Goal: Navigation & Orientation: Find specific page/section

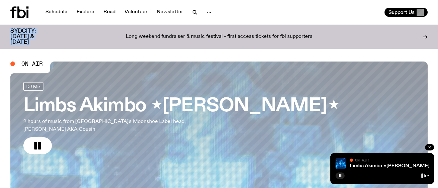
drag, startPoint x: 61, startPoint y: 22, endPoint x: 61, endPoint y: 27, distance: 5.2
click at [61, 27] on div "Schedule Explore Read Volunteer Newsletter About Us Contact Champions of emergi…" at bounding box center [219, 24] width 438 height 49
click at [50, 11] on link "Schedule" at bounding box center [56, 12] width 30 height 9
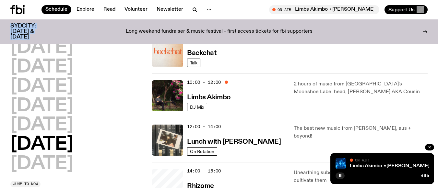
scroll to position [159, 0]
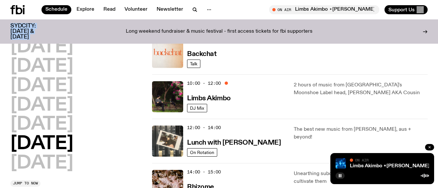
click at [431, 148] on icon "button" at bounding box center [429, 147] width 4 height 4
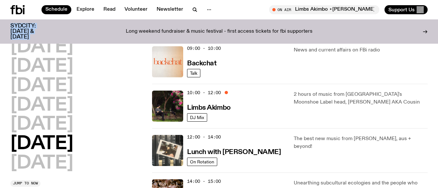
scroll to position [147, 0]
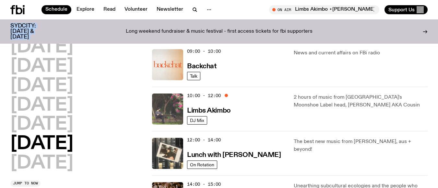
click at [175, 109] on img at bounding box center [167, 109] width 31 height 31
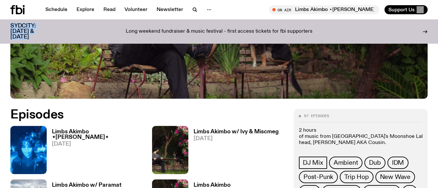
scroll to position [239, 0]
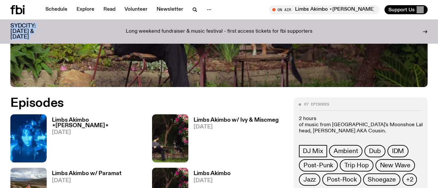
click at [44, 142] on img at bounding box center [28, 138] width 36 height 48
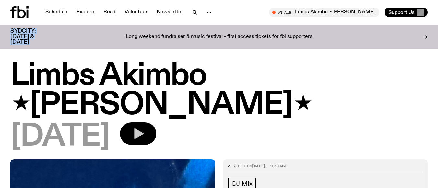
click at [144, 127] on icon "button" at bounding box center [138, 133] width 13 height 13
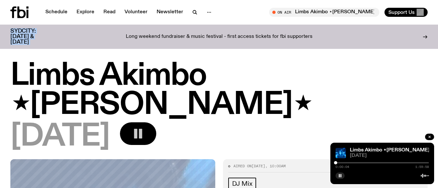
click at [337, 162] on div at bounding box center [381, 162] width 93 height 1
